Goal: Task Accomplishment & Management: Complete application form

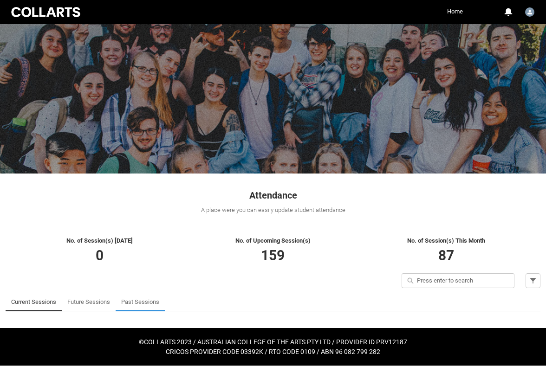
click at [163, 301] on li "Past Sessions" at bounding box center [140, 302] width 49 height 19
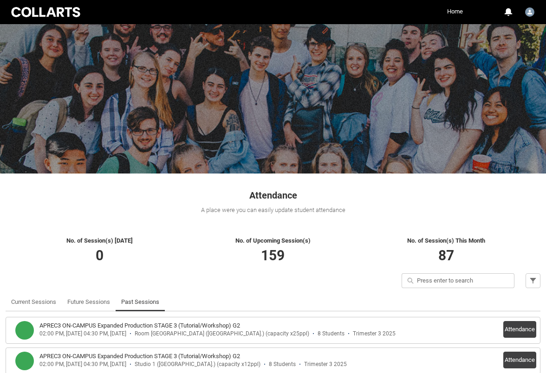
click at [152, 301] on link "Past Sessions" at bounding box center [140, 302] width 38 height 19
click at [144, 303] on link "Past Sessions" at bounding box center [140, 302] width 38 height 19
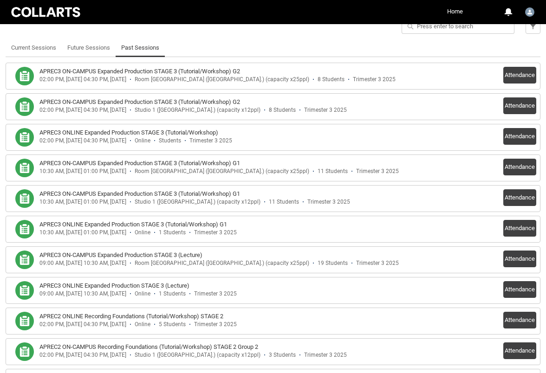
scroll to position [256, 0]
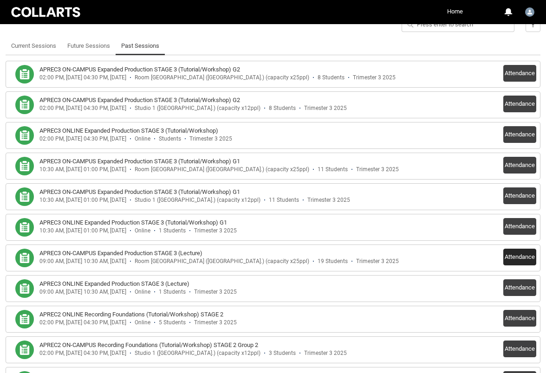
click at [526, 260] on button "Attendance" at bounding box center [519, 257] width 33 height 17
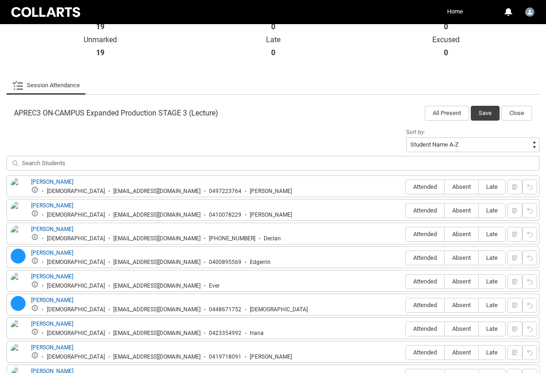
scroll to position [229, 0]
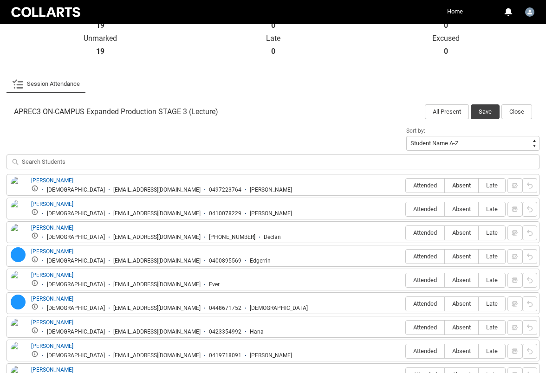
click at [462, 185] on span "Absent" at bounding box center [461, 185] width 33 height 7
click at [445, 185] on input "Absent" at bounding box center [444, 185] width 0 height 0
type lightning-radio-group "Absent"
radio input "true"
click at [437, 207] on span "Attended" at bounding box center [425, 209] width 39 height 7
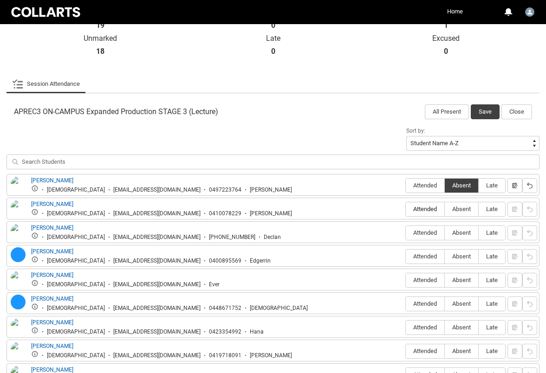
click at [406, 209] on input "Attended" at bounding box center [405, 209] width 0 height 0
type lightning-radio-group "Attended"
radio input "true"
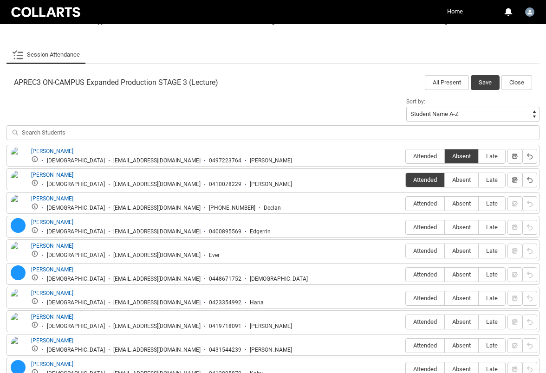
scroll to position [263, 0]
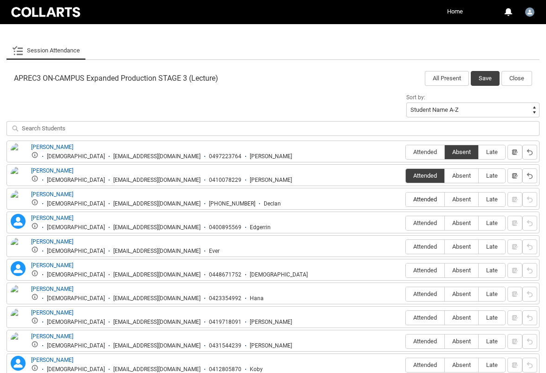
click at [433, 201] on span "Attended" at bounding box center [425, 199] width 39 height 7
click at [406, 200] on input "Attended" at bounding box center [405, 199] width 0 height 0
type lightning-radio-group "Attended"
radio input "true"
click at [460, 226] on span "Absent" at bounding box center [461, 223] width 33 height 7
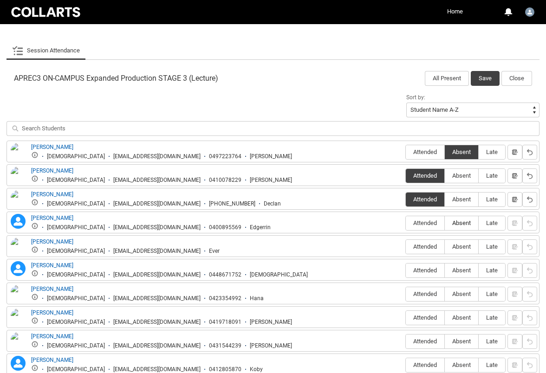
click at [445, 223] on input "Absent" at bounding box center [444, 223] width 0 height 0
type lightning-radio-group "Absent"
radio input "true"
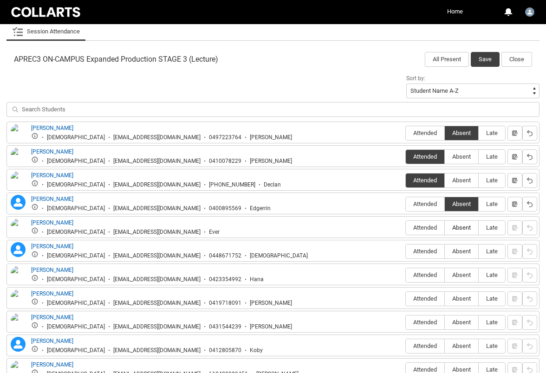
scroll to position [283, 0]
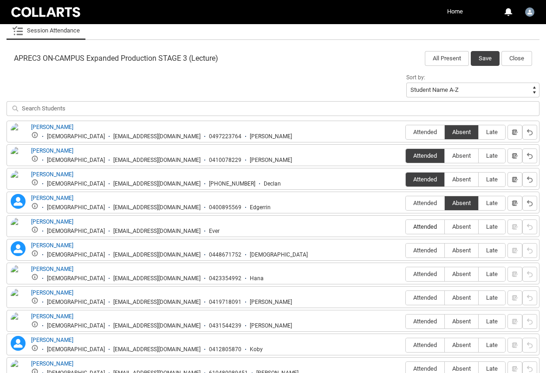
click at [435, 227] on span "Attended" at bounding box center [425, 226] width 39 height 7
click at [406, 227] on input "Attended" at bounding box center [405, 227] width 0 height 0
type lightning-radio-group "Attended"
radio input "true"
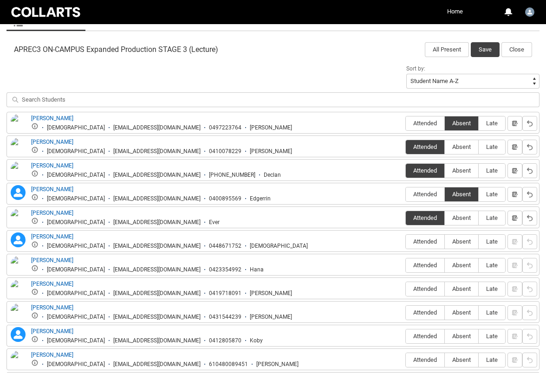
scroll to position [294, 0]
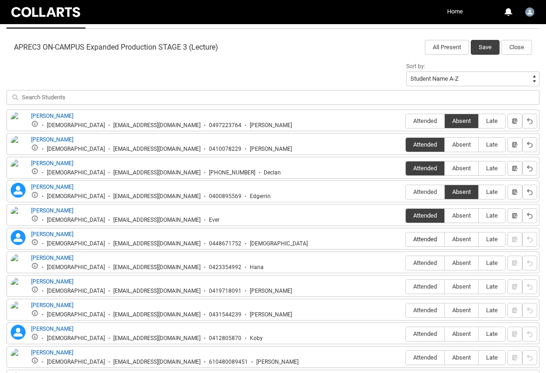
click at [436, 241] on span "Attended" at bounding box center [425, 239] width 39 height 7
click at [406, 240] on input "Attended" at bounding box center [405, 239] width 0 height 0
type lightning-radio-group "Attended"
radio input "true"
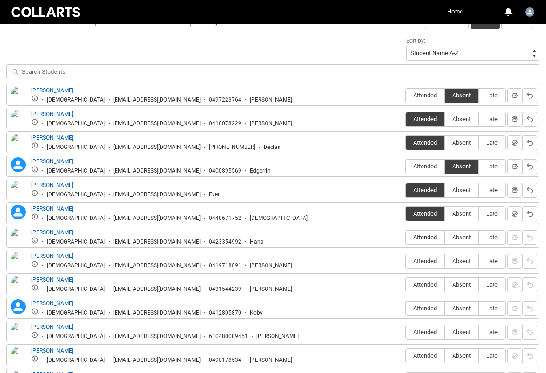
scroll to position [320, 0]
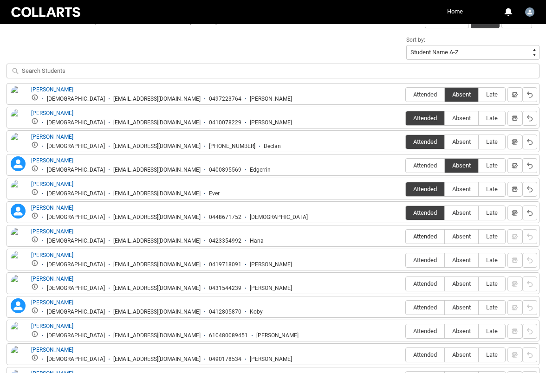
click at [430, 239] on span "Attended" at bounding box center [425, 236] width 39 height 7
click at [406, 237] on input "Attended" at bounding box center [405, 236] width 0 height 0
type lightning-radio-group "Attended"
radio input "true"
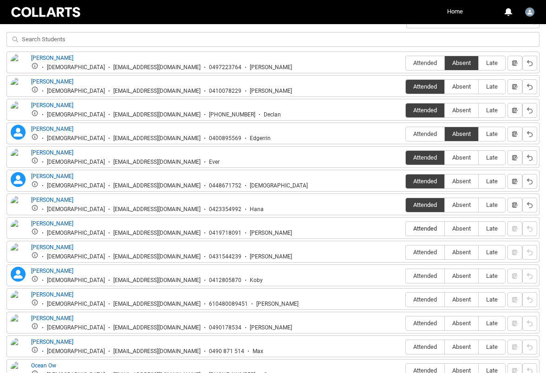
scroll to position [352, 0]
click at [425, 230] on span "Attended" at bounding box center [425, 228] width 39 height 7
click at [406, 229] on input "Attended" at bounding box center [405, 228] width 0 height 0
type lightning-radio-group "Attended"
radio input "true"
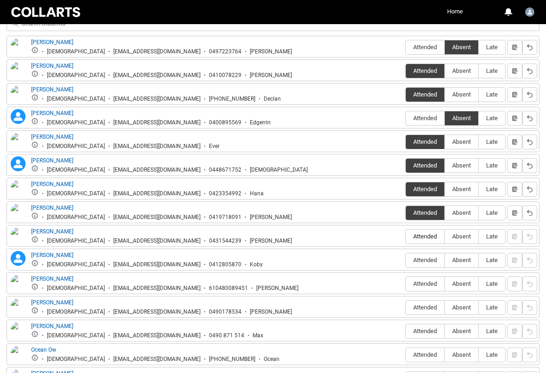
scroll to position [368, 0]
click at [425, 235] on span "Attended" at bounding box center [425, 236] width 39 height 7
click at [406, 236] on input "Attended" at bounding box center [405, 236] width 0 height 0
type lightning-radio-group "Attended"
radio input "true"
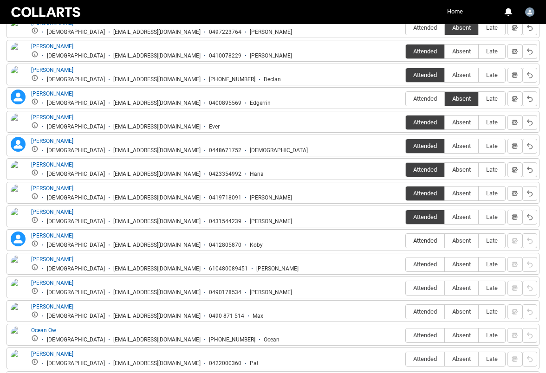
scroll to position [398, 0]
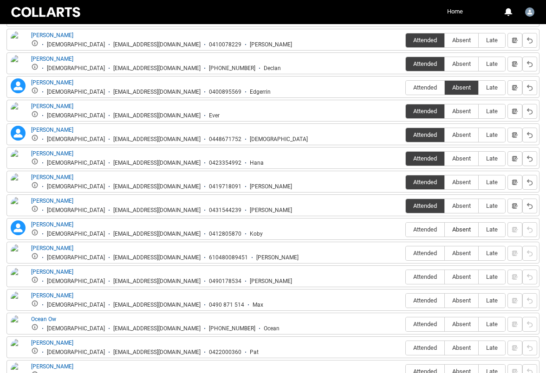
click at [458, 230] on span "Absent" at bounding box center [461, 229] width 33 height 7
click at [445, 230] on input "Absent" at bounding box center [444, 229] width 0 height 0
type lightning-radio-group "Absent"
radio input "true"
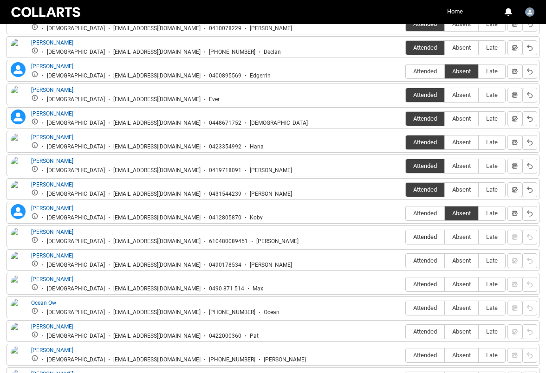
scroll to position [419, 0]
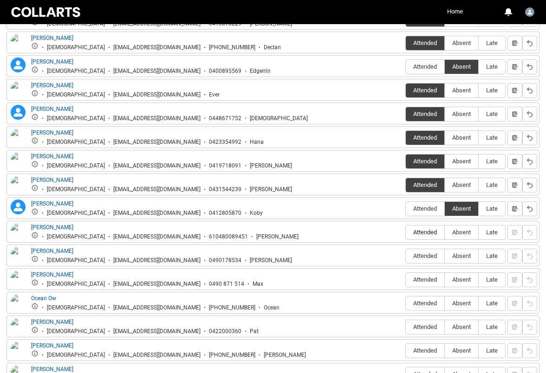
click at [428, 230] on span "Attended" at bounding box center [425, 232] width 39 height 7
click at [406, 232] on input "Attended" at bounding box center [405, 232] width 0 height 0
type lightning-radio-group "Attended"
radio input "true"
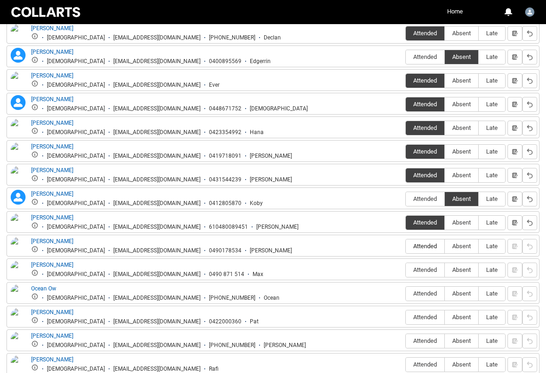
scroll to position [428, 0]
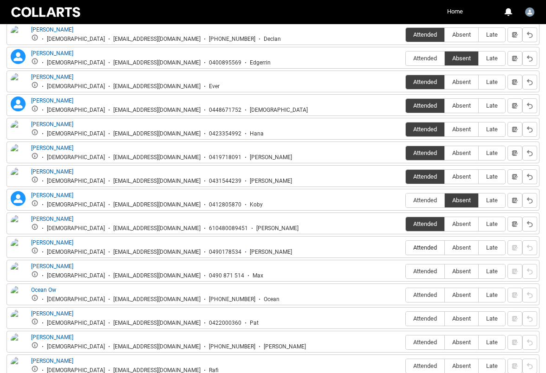
click at [428, 249] on span "Attended" at bounding box center [425, 247] width 39 height 7
click at [406, 248] on input "Attended" at bounding box center [405, 247] width 0 height 0
type lightning-radio-group "Attended"
radio input "true"
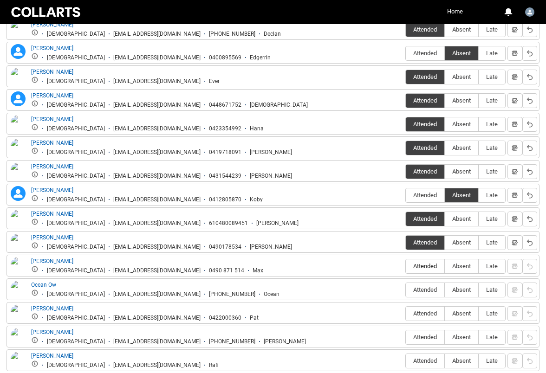
click at [428, 261] on label "Attended" at bounding box center [425, 266] width 39 height 14
click at [406, 266] on input "Attended" at bounding box center [405, 266] width 0 height 0
type lightning-radio-group "Attended"
radio input "true"
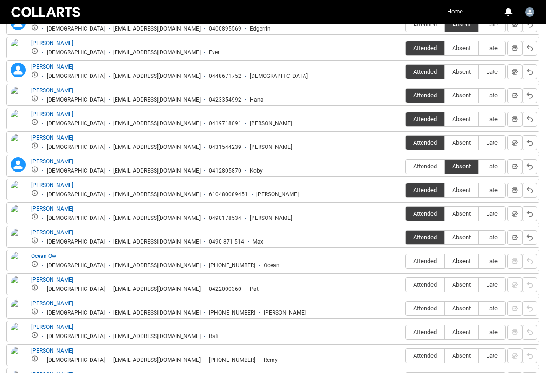
click at [458, 259] on span "Absent" at bounding box center [461, 261] width 33 height 7
click at [445, 261] on input "Absent" at bounding box center [444, 261] width 0 height 0
type lightning-radio-group "Absent"
radio input "true"
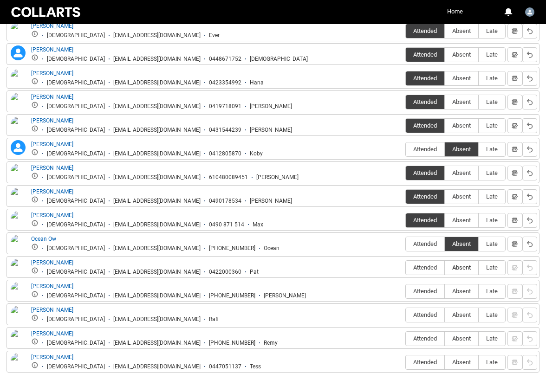
scroll to position [486, 0]
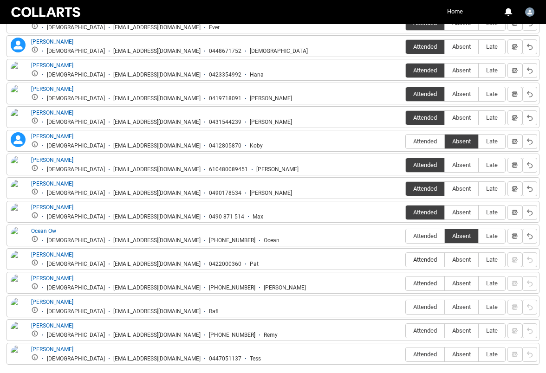
click at [418, 259] on span "Attended" at bounding box center [425, 259] width 39 height 7
click at [406, 259] on input "Attended" at bounding box center [405, 259] width 0 height 0
type lightning-radio-group "Attended"
radio input "true"
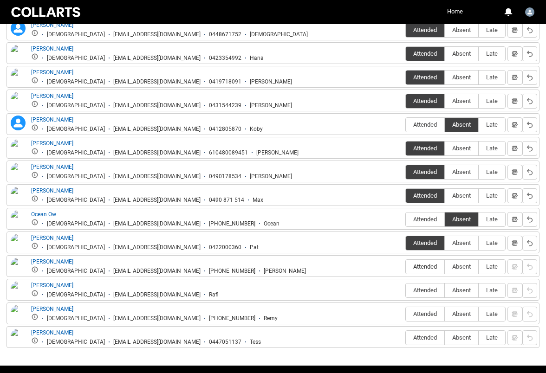
click at [421, 264] on span "Attended" at bounding box center [425, 266] width 39 height 7
click at [406, 266] on input "Attended" at bounding box center [405, 266] width 0 height 0
type lightning-radio-group "Attended"
radio input "true"
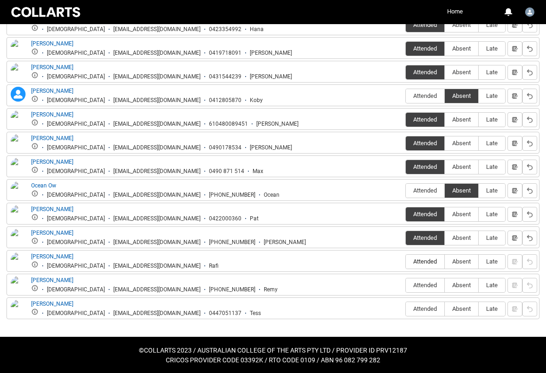
scroll to position [532, 0]
click at [425, 265] on span "Attended" at bounding box center [425, 261] width 39 height 7
click at [406, 262] on input "Attended" at bounding box center [405, 261] width 0 height 0
type lightning-radio-group "Attended"
radio input "true"
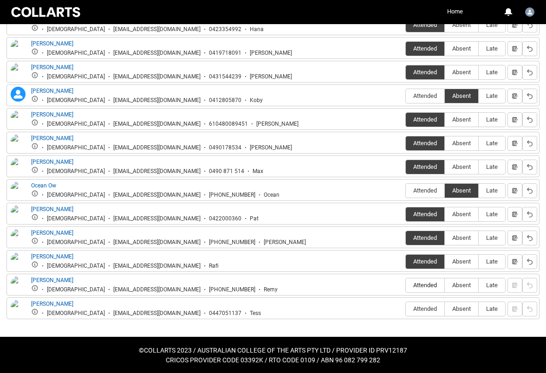
click at [424, 288] on span "Attended" at bounding box center [425, 285] width 39 height 7
click at [406, 285] on input "Attended" at bounding box center [405, 285] width 0 height 0
type lightning-radio-group "Attended"
radio input "true"
click at [425, 308] on span "Attended" at bounding box center [425, 308] width 39 height 7
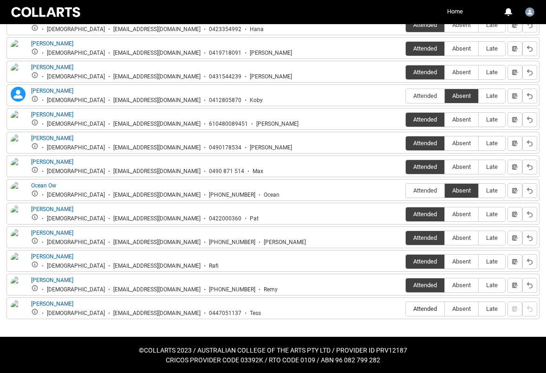
click at [406, 309] on input "Attended" at bounding box center [405, 309] width 0 height 0
type lightning-radio-group "Attended"
radio input "true"
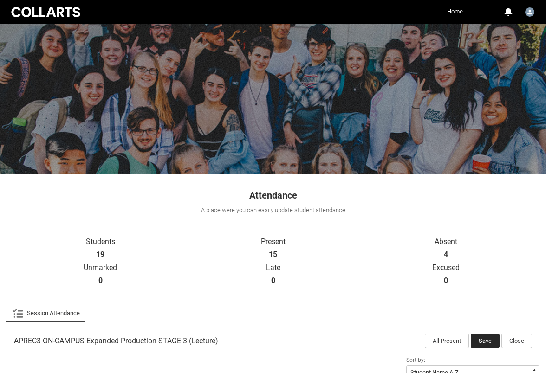
scroll to position [0, 0]
click at [486, 341] on button "Save" at bounding box center [485, 341] width 29 height 15
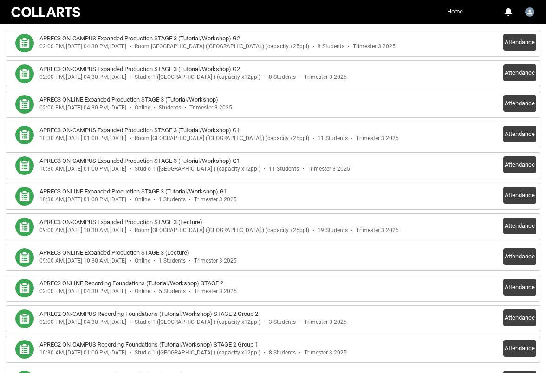
scroll to position [288, 0]
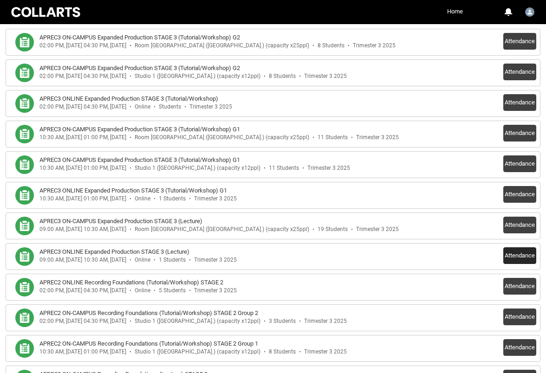
click at [525, 259] on button "Attendance" at bounding box center [519, 255] width 33 height 17
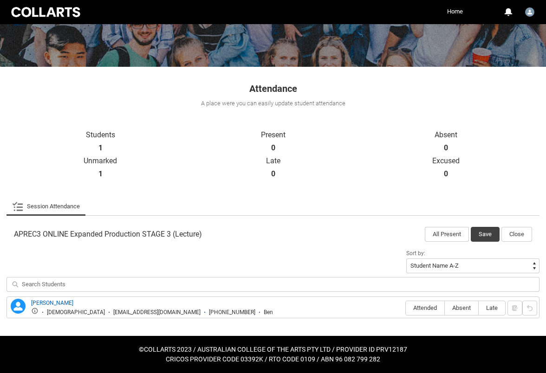
scroll to position [104, 0]
